Goal: Task Accomplishment & Management: Manage account settings

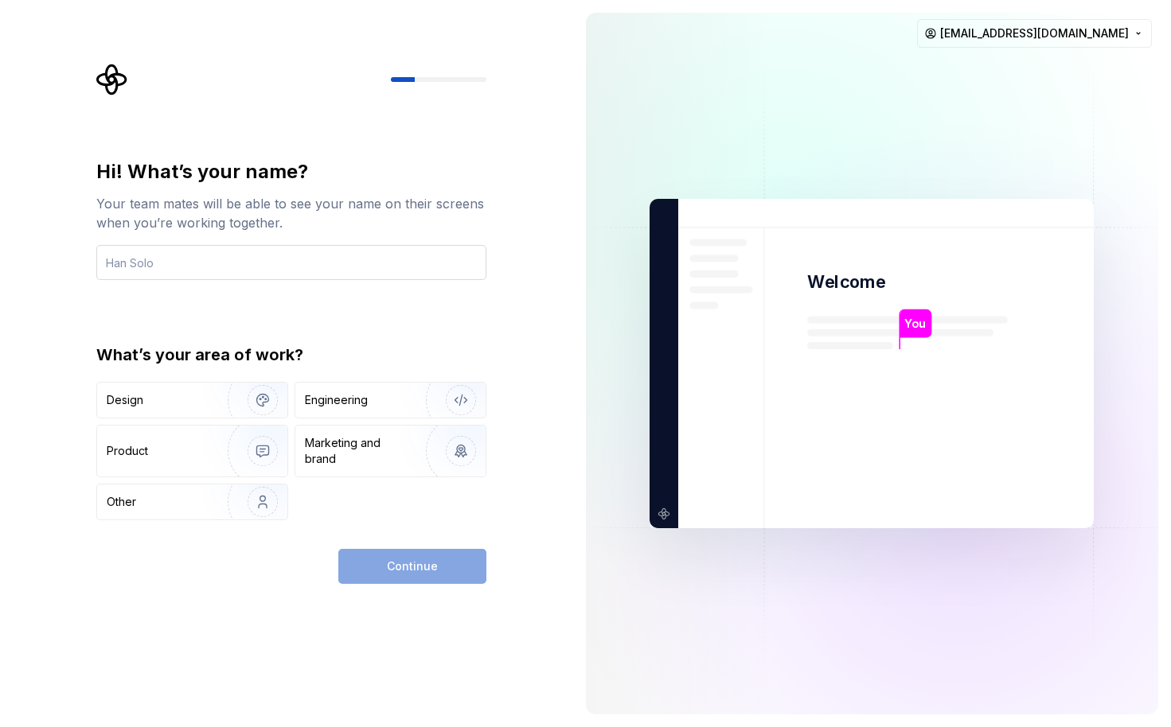
click at [277, 268] on input "text" at bounding box center [291, 262] width 390 height 35
type input "PierreO"
click at [255, 504] on img "button" at bounding box center [252, 502] width 102 height 107
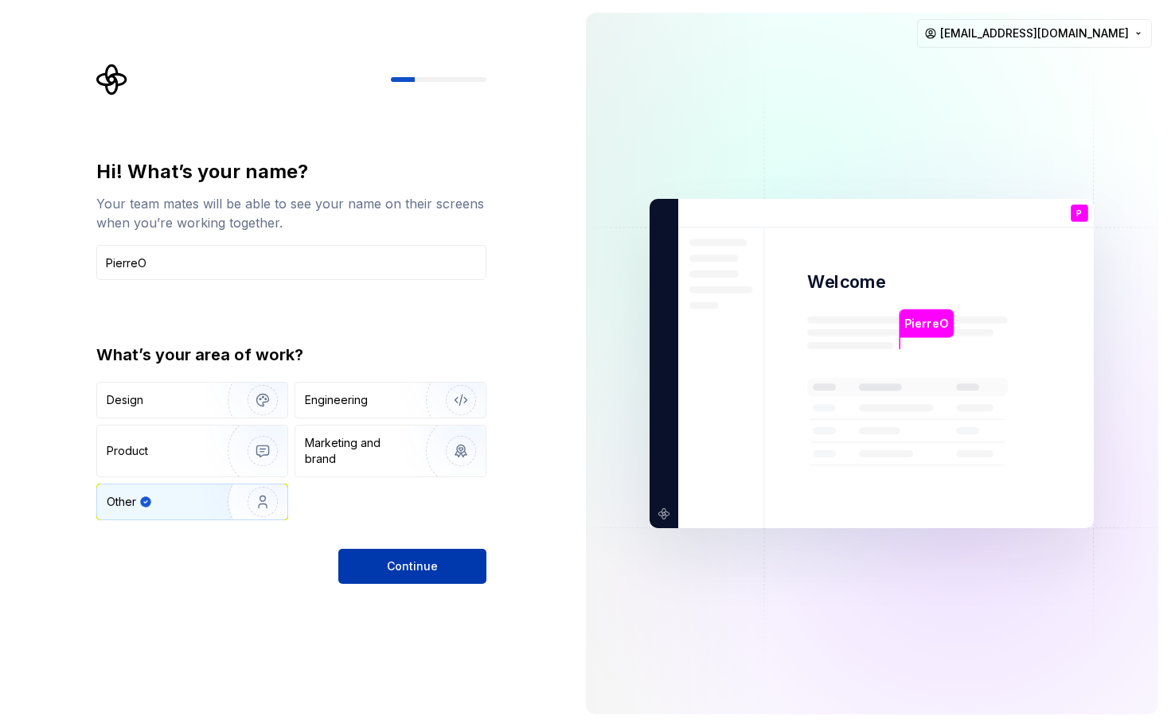
click at [406, 567] on span "Continue" at bounding box center [412, 567] width 51 height 16
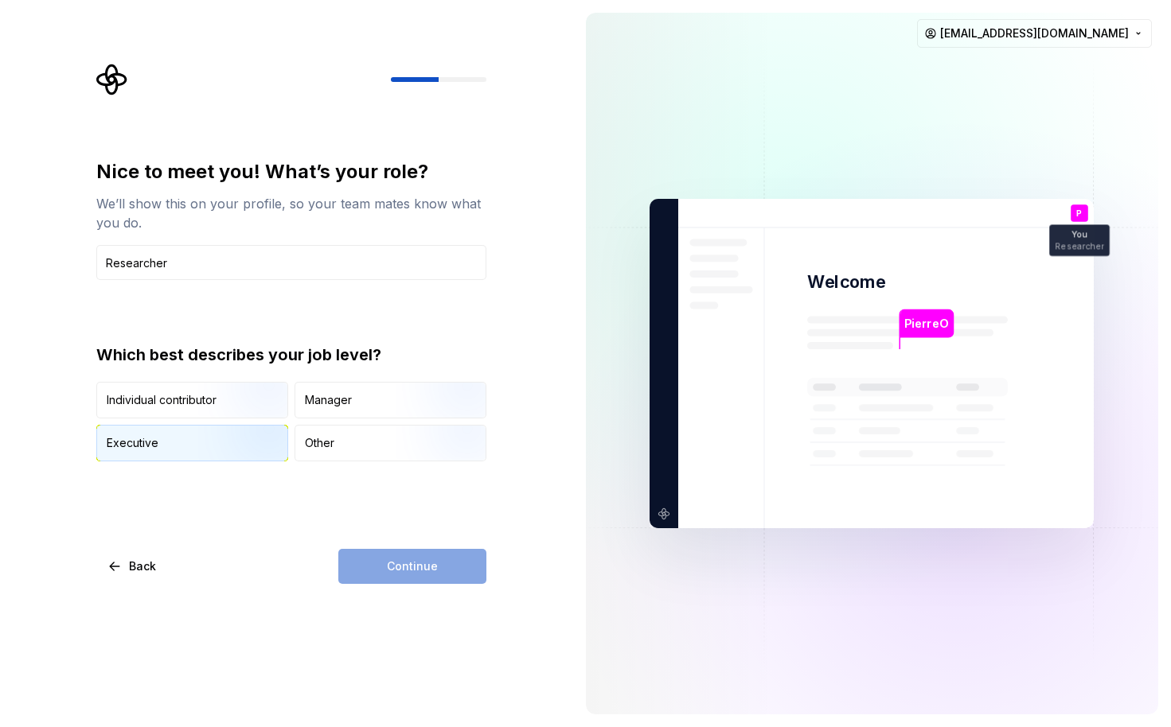
type input "Researcher"
click at [255, 439] on img "button" at bounding box center [249, 463] width 102 height 107
click at [427, 567] on span "Continue" at bounding box center [412, 567] width 51 height 16
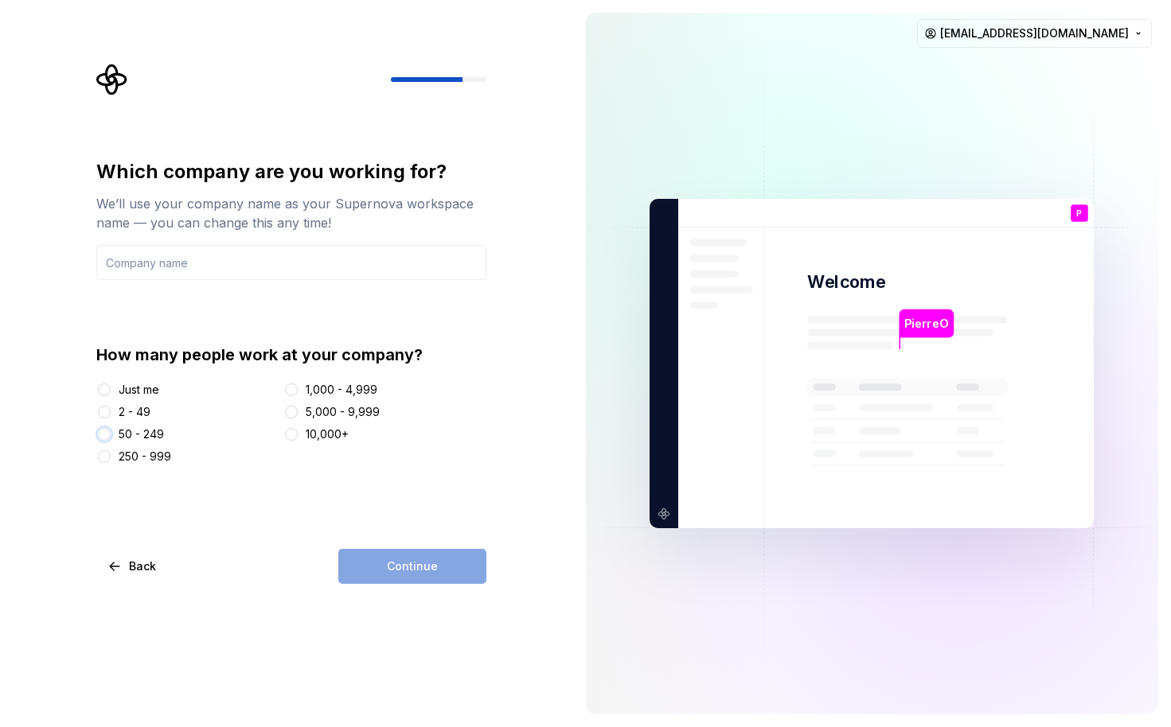
click at [105, 431] on button "50 - 249" at bounding box center [104, 434] width 13 height 13
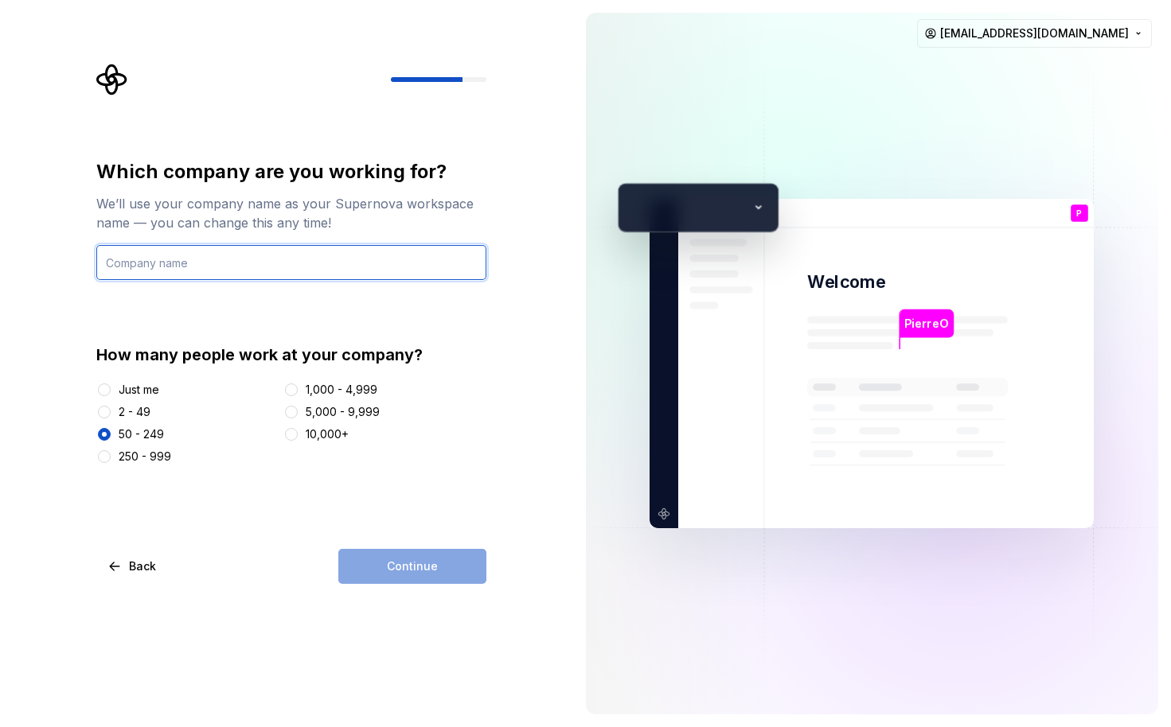
click at [208, 263] on input "text" at bounding box center [291, 262] width 390 height 35
type input "[PERSON_NAME]"
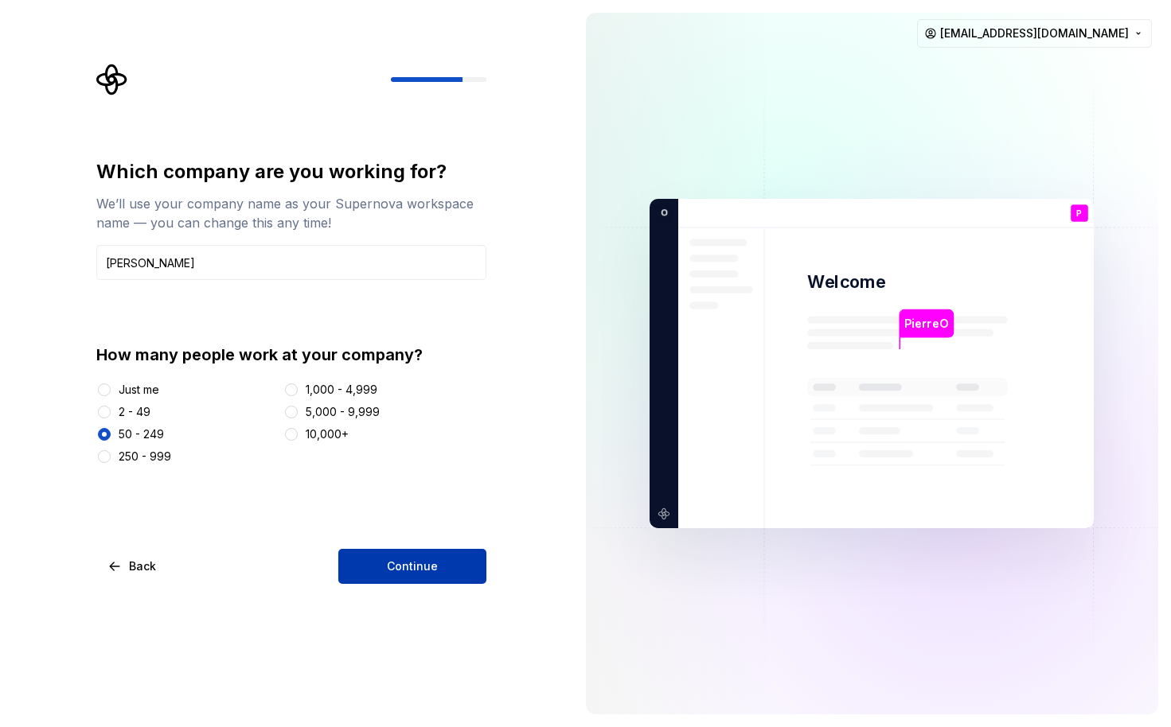
click at [419, 563] on span "Continue" at bounding box center [412, 567] width 51 height 16
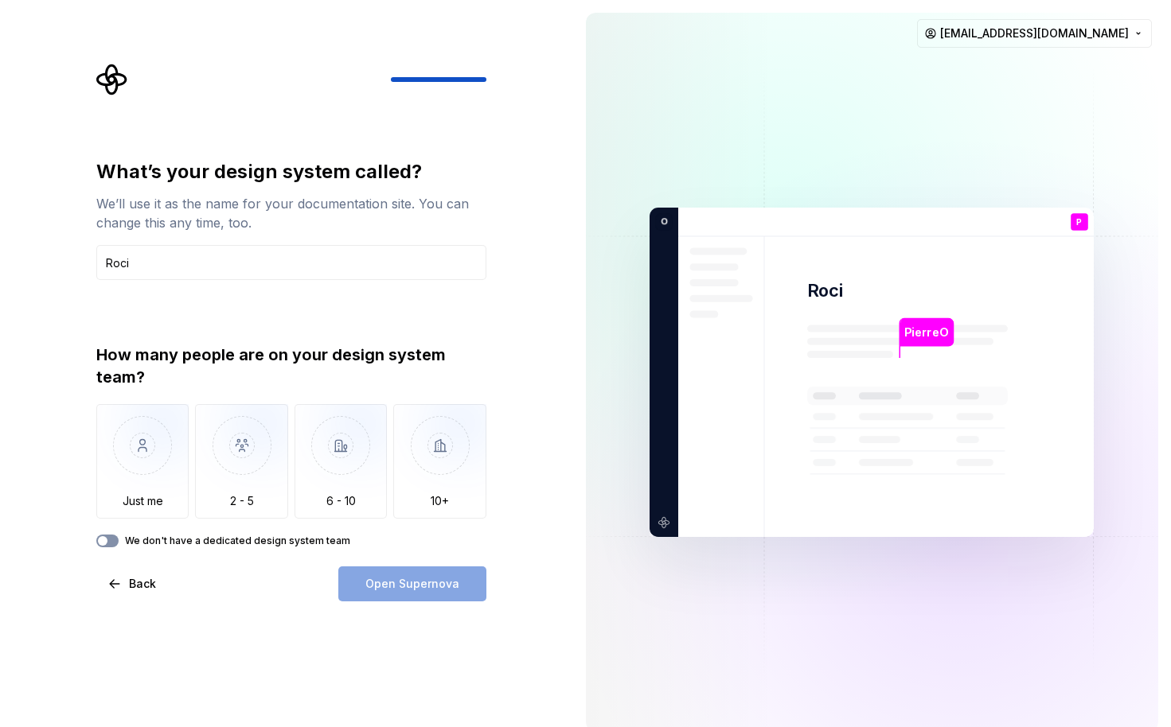
type input "Roci"
click at [106, 539] on span "button" at bounding box center [103, 541] width 10 height 10
click at [450, 582] on span "Open Supernova" at bounding box center [412, 584] width 94 height 16
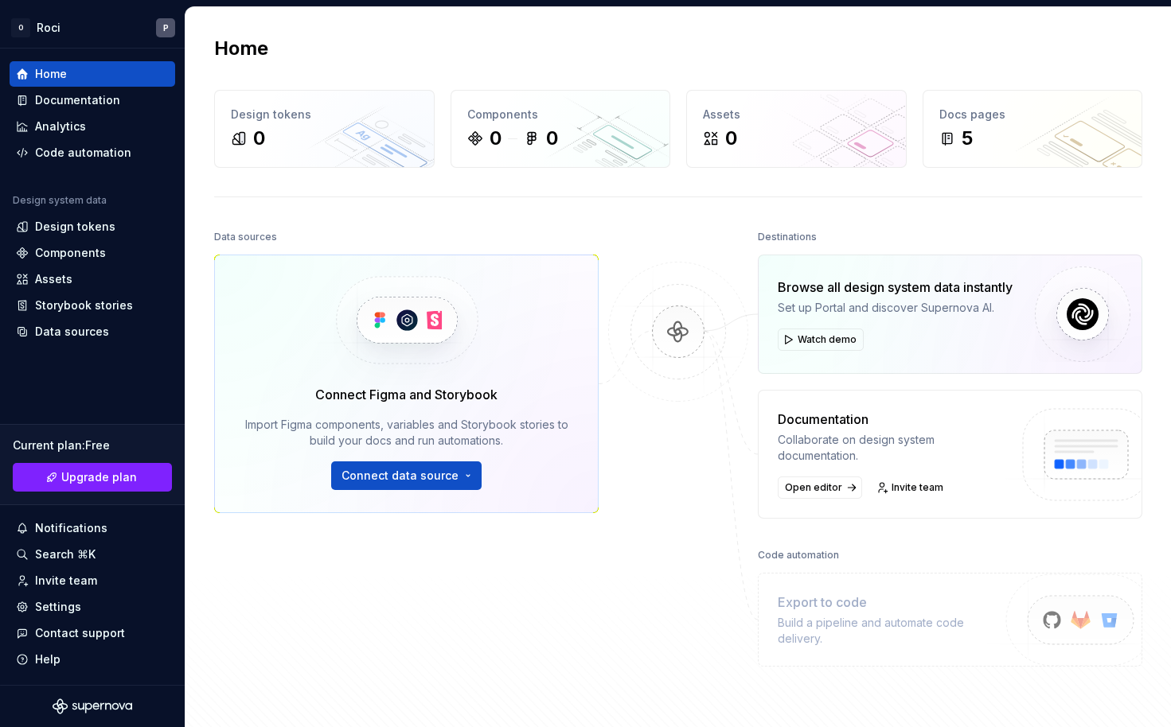
click at [676, 485] on div at bounding box center [677, 446] width 159 height 441
click at [57, 614] on div "Settings" at bounding box center [58, 607] width 46 height 16
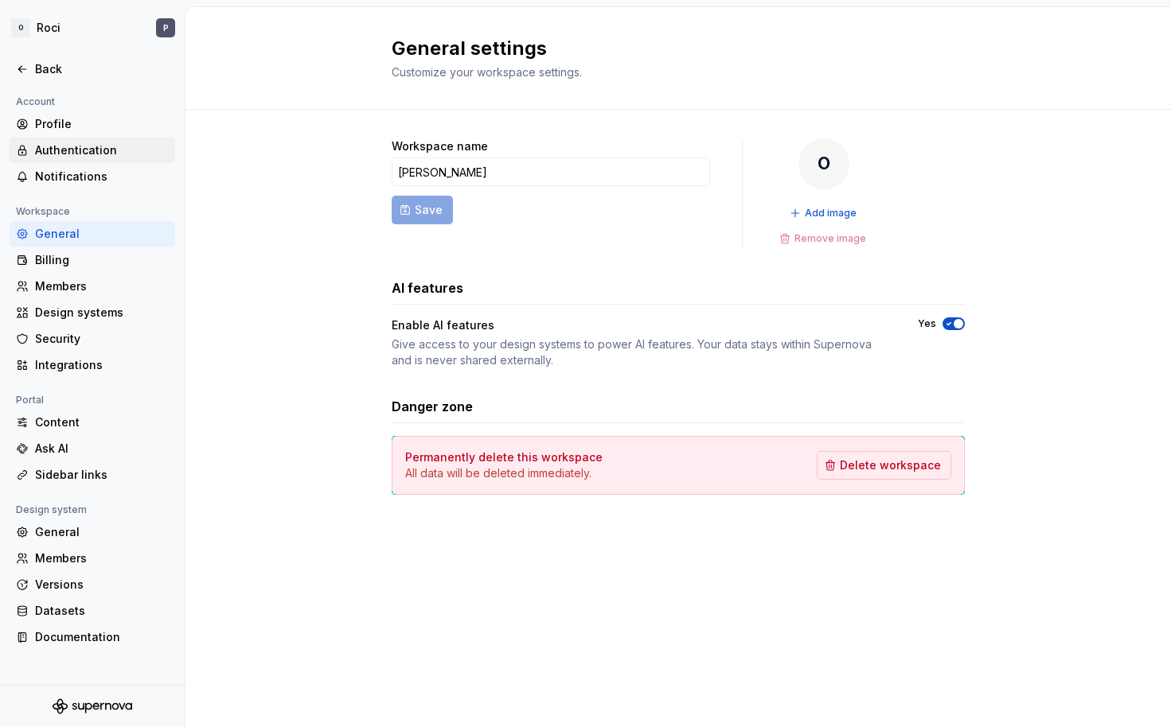
click at [72, 150] on div "Authentication" at bounding box center [102, 150] width 134 height 16
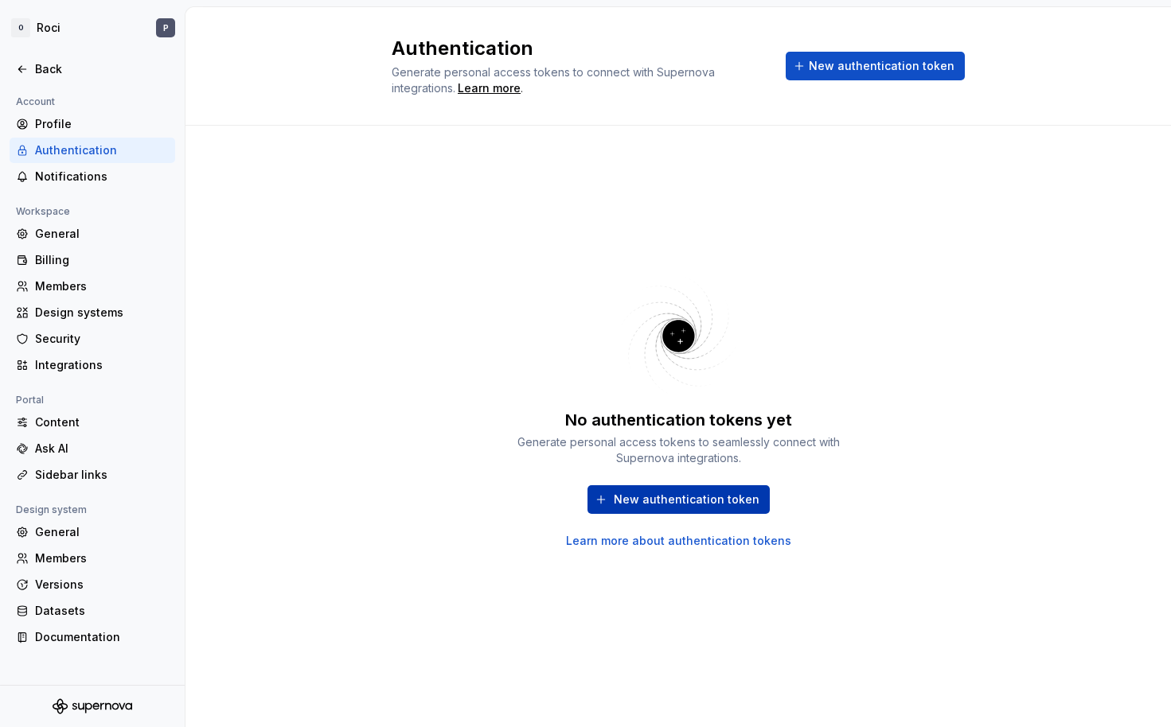
click at [680, 499] on span "New authentication token" at bounding box center [687, 500] width 146 height 16
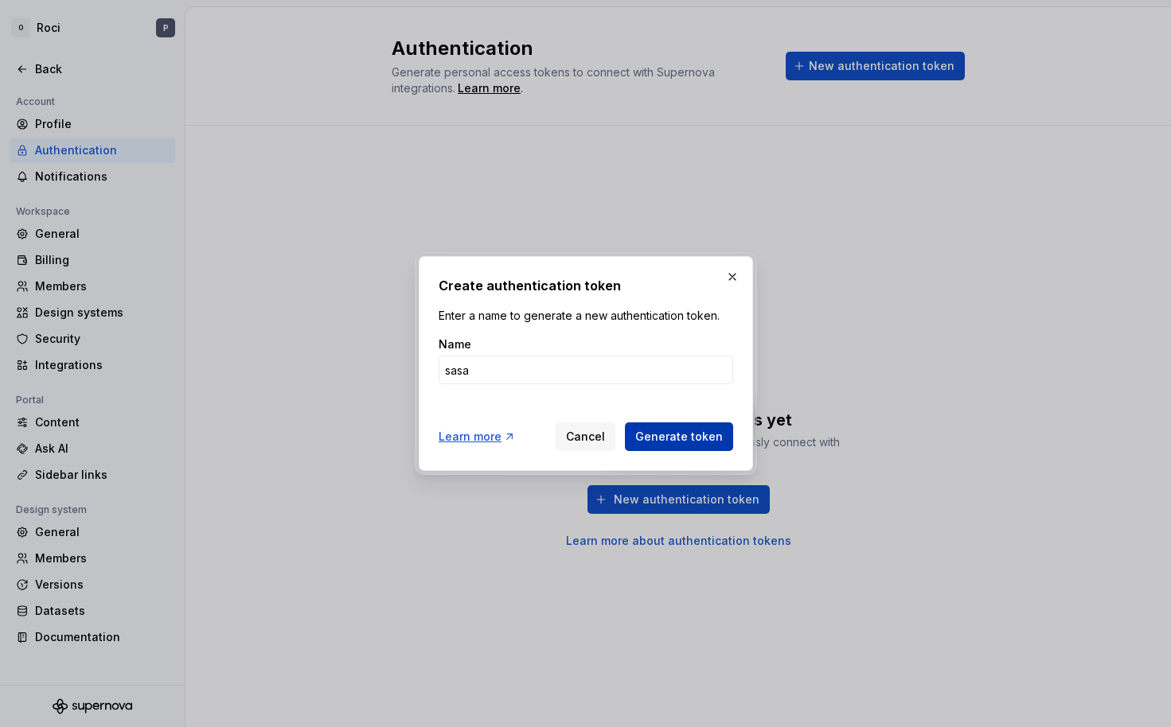
type input "sasa"
click at [656, 429] on span "Generate token" at bounding box center [679, 437] width 88 height 16
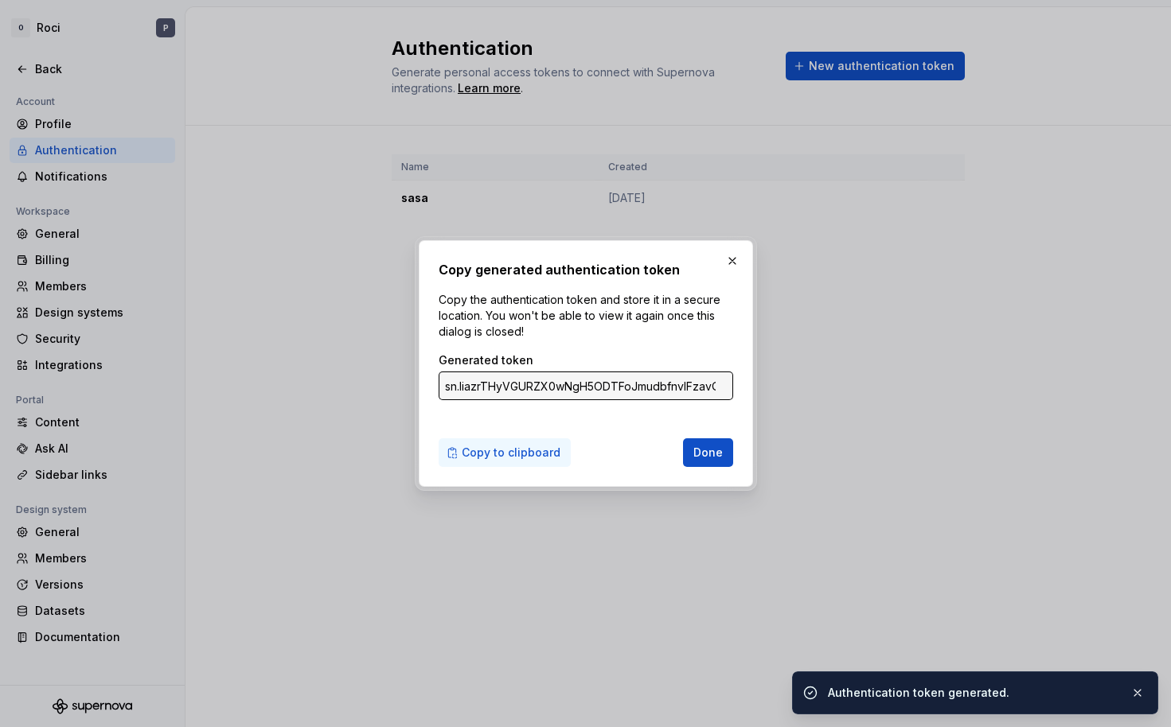
click at [517, 454] on span "Copy to clipboard" at bounding box center [511, 453] width 99 height 16
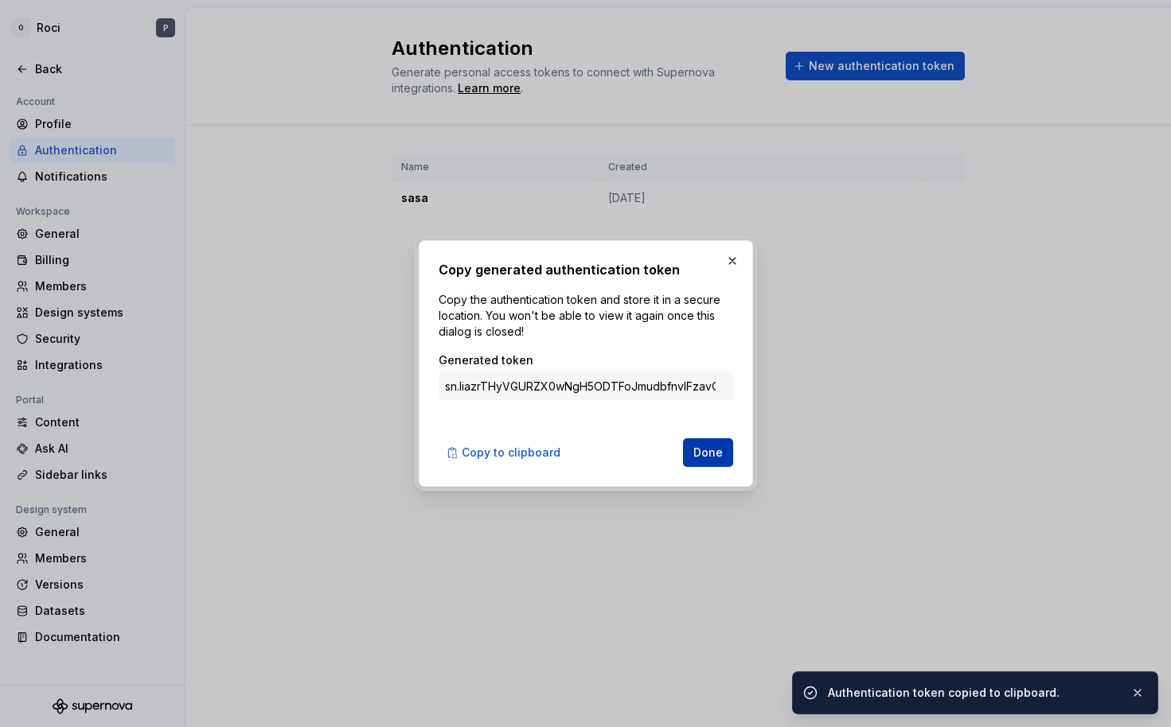
click at [708, 452] on span "Done" at bounding box center [707, 453] width 29 height 16
